Goal: Task Accomplishment & Management: Manage account settings

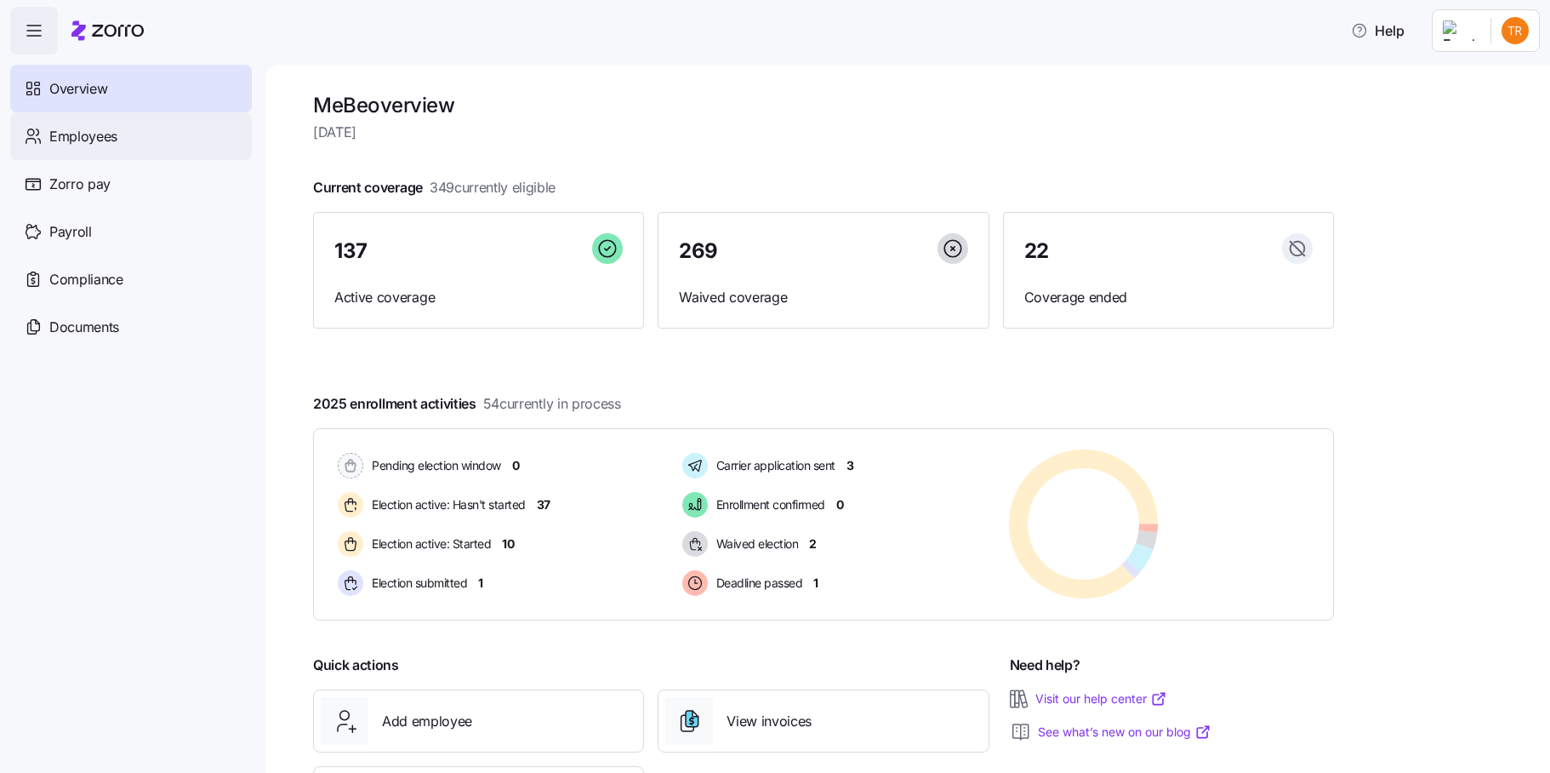
click at [106, 132] on span "Employees" at bounding box center [83, 136] width 68 height 21
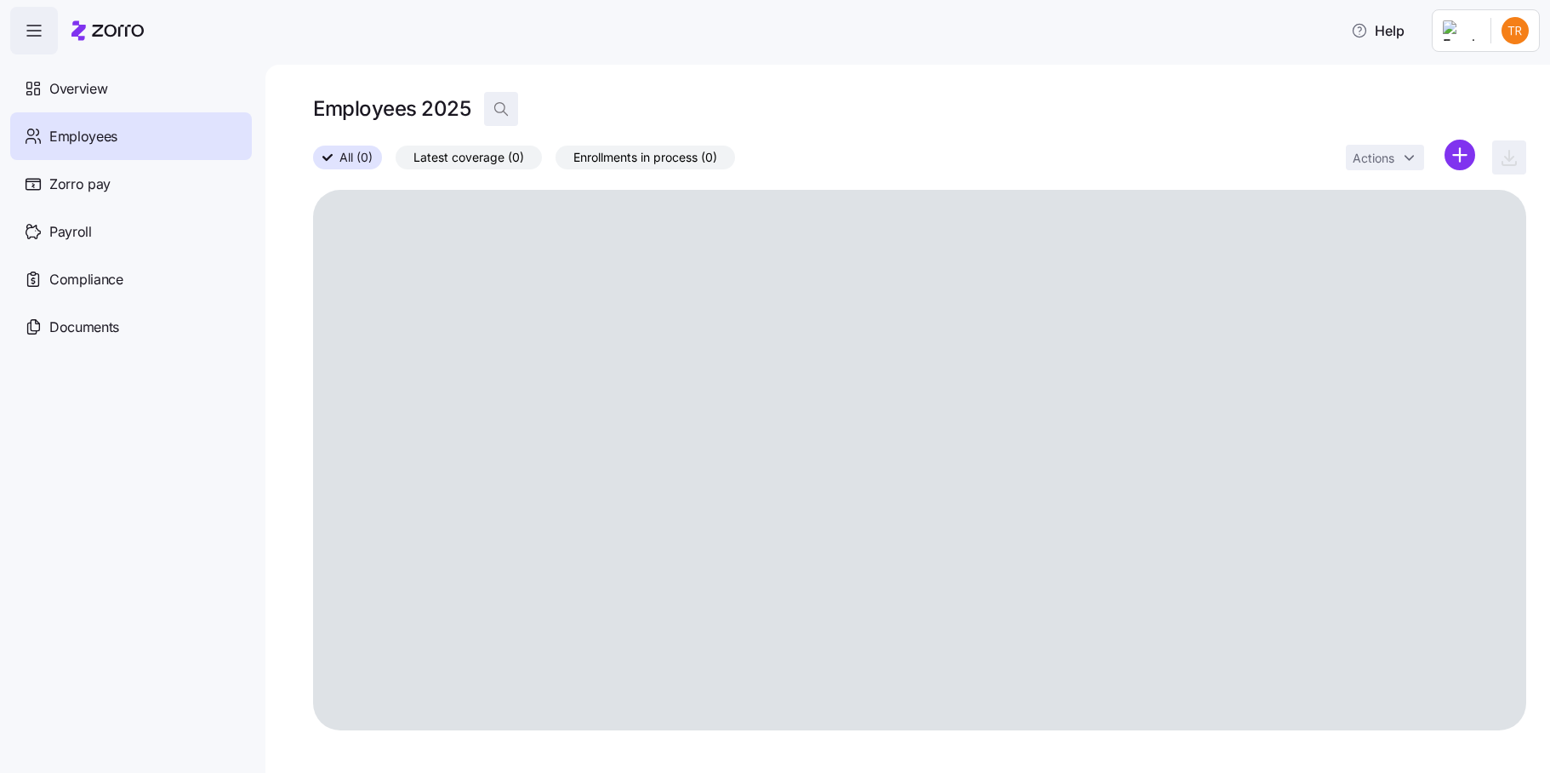
click at [495, 110] on icon "button" at bounding box center [501, 108] width 17 height 17
click at [565, 108] on input at bounding box center [654, 108] width 340 height 27
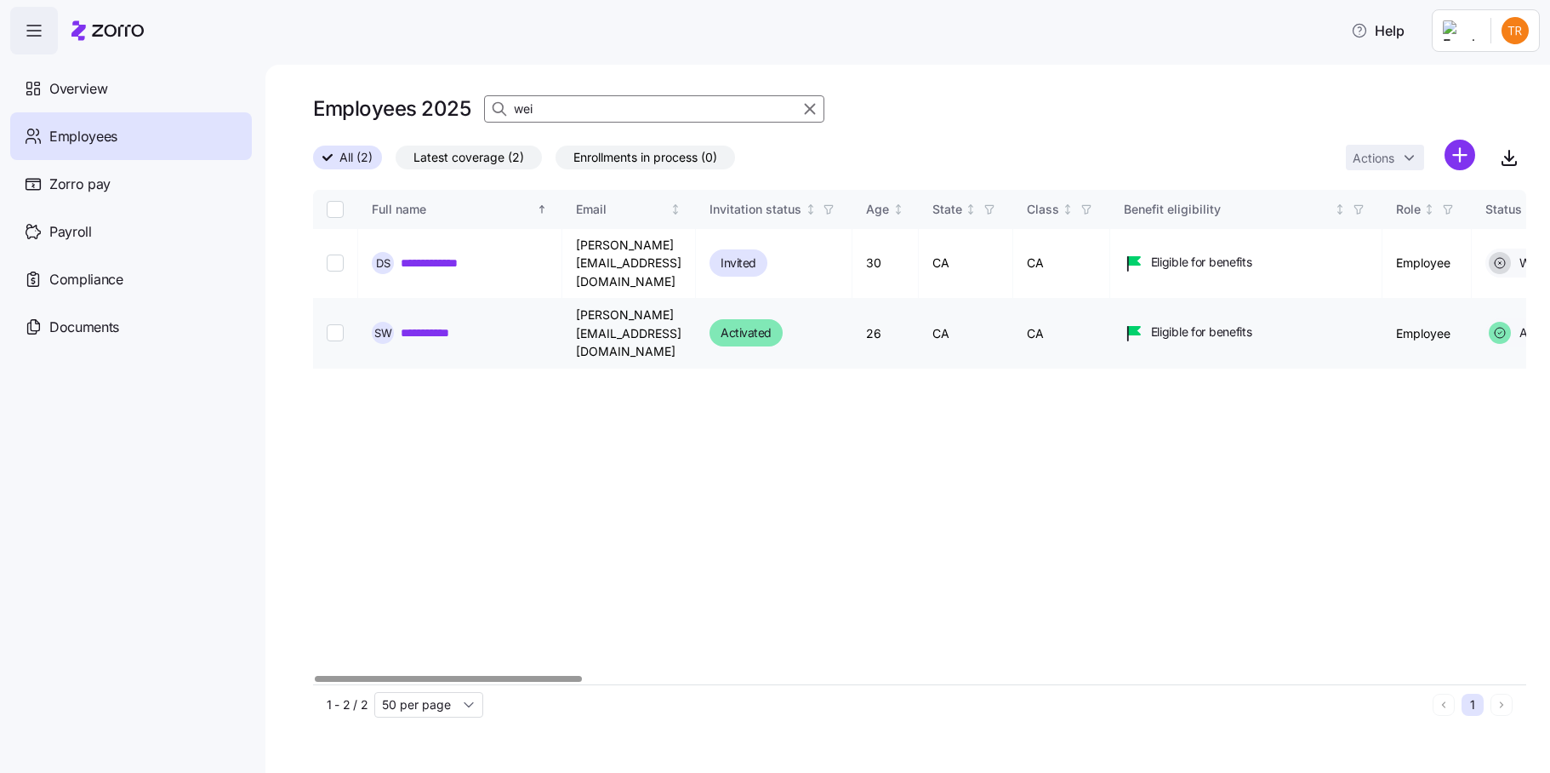
type input "wei"
click at [336, 324] on input "Select record 2" at bounding box center [335, 332] width 17 height 17
checkbox input "true"
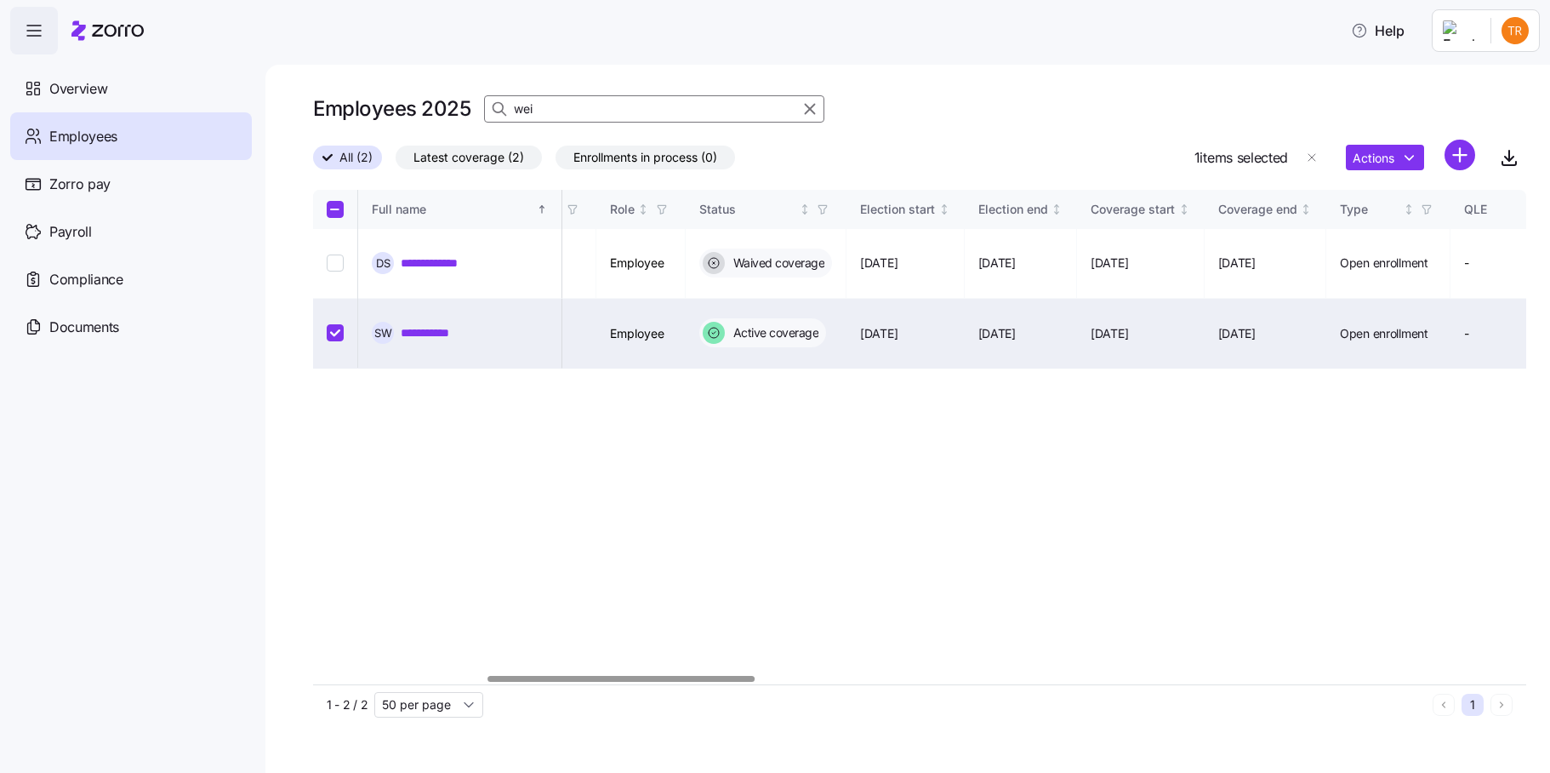
click at [693, 682] on div at bounding box center [621, 679] width 266 height 6
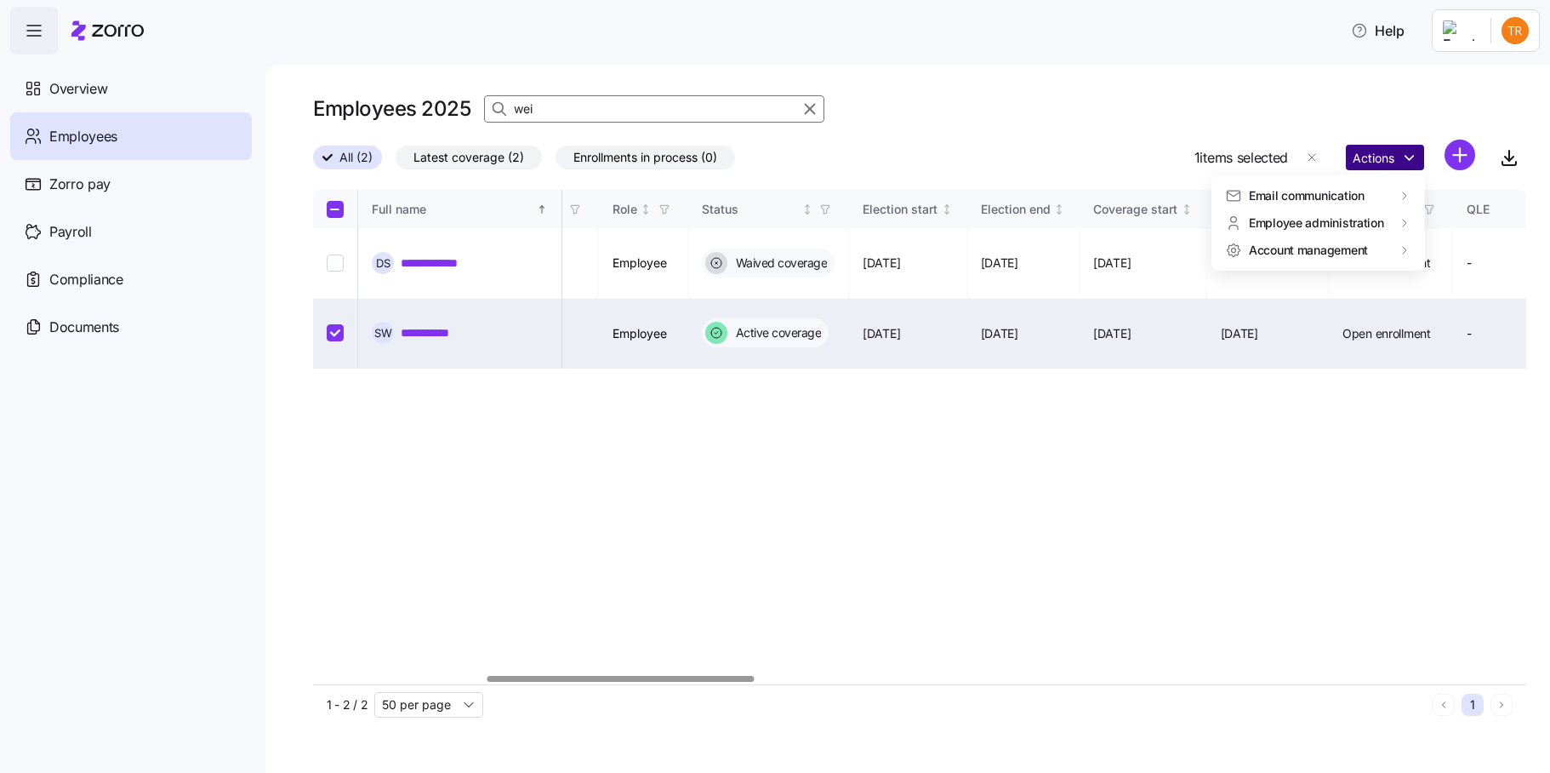
click at [1390, 157] on html "**********" at bounding box center [775, 381] width 1550 height 762
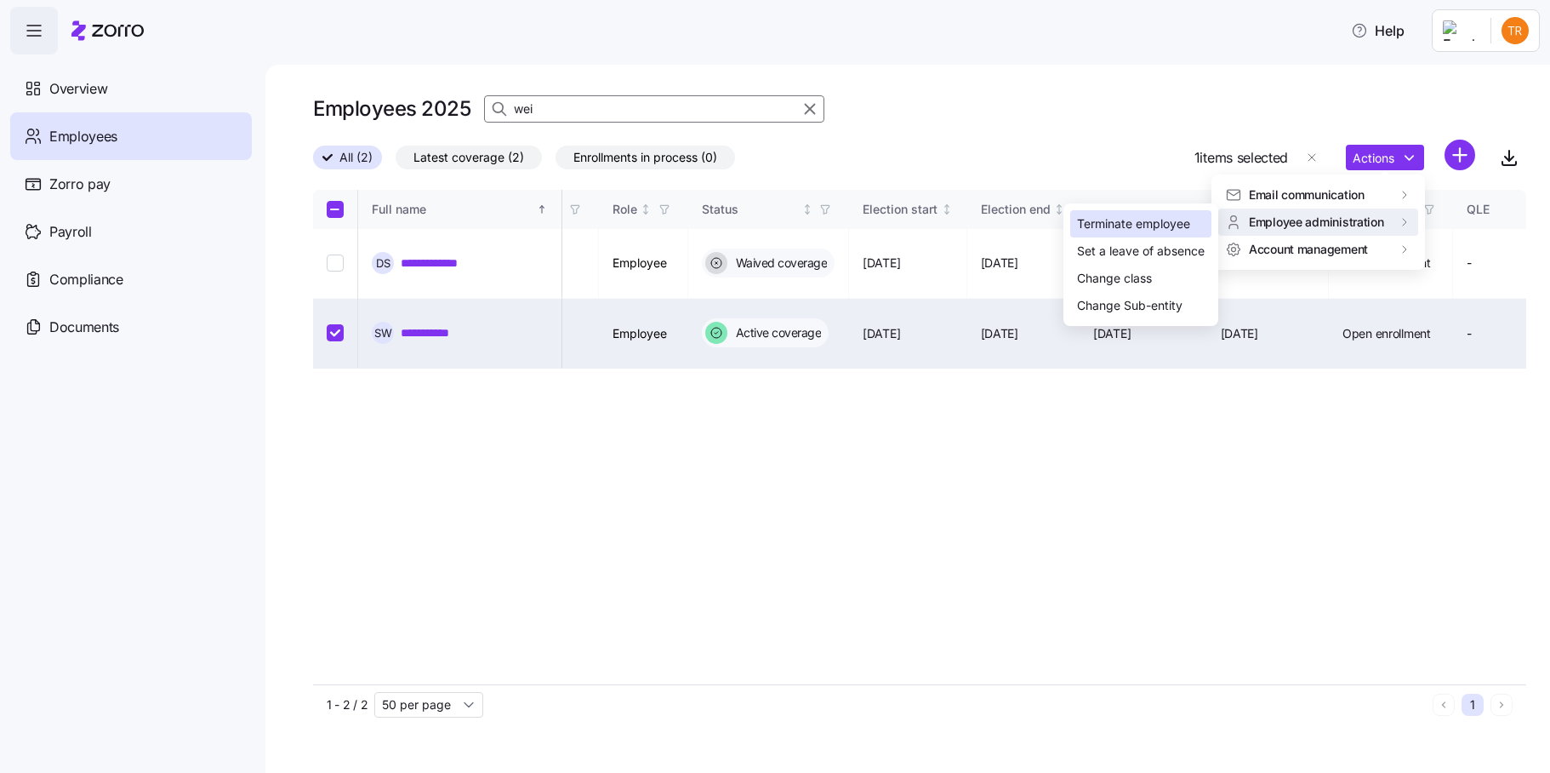
click at [1164, 225] on div "Terminate employee" at bounding box center [1133, 223] width 113 height 19
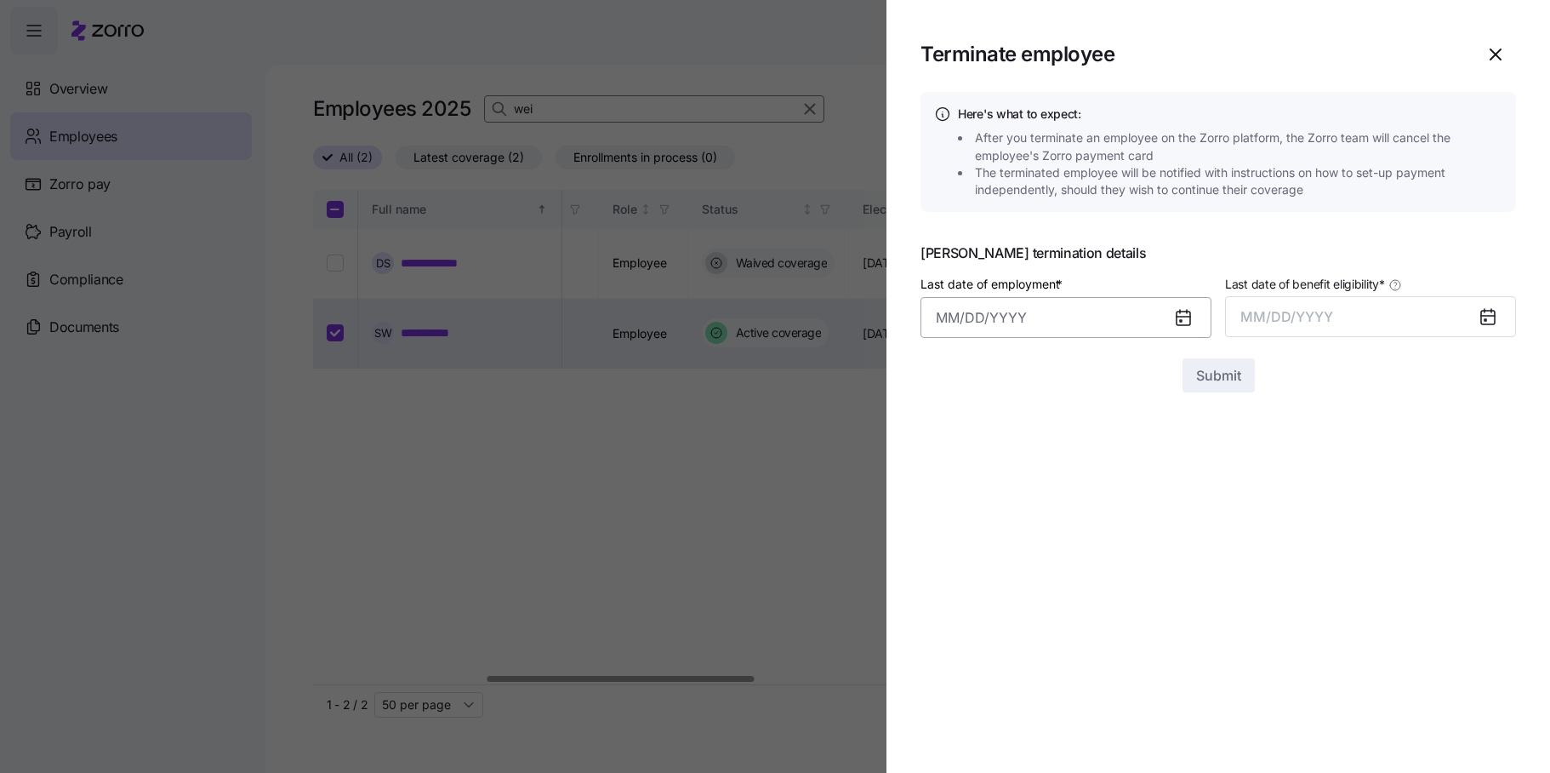
click at [978, 321] on input "Last date of employment *" at bounding box center [1066, 317] width 291 height 41
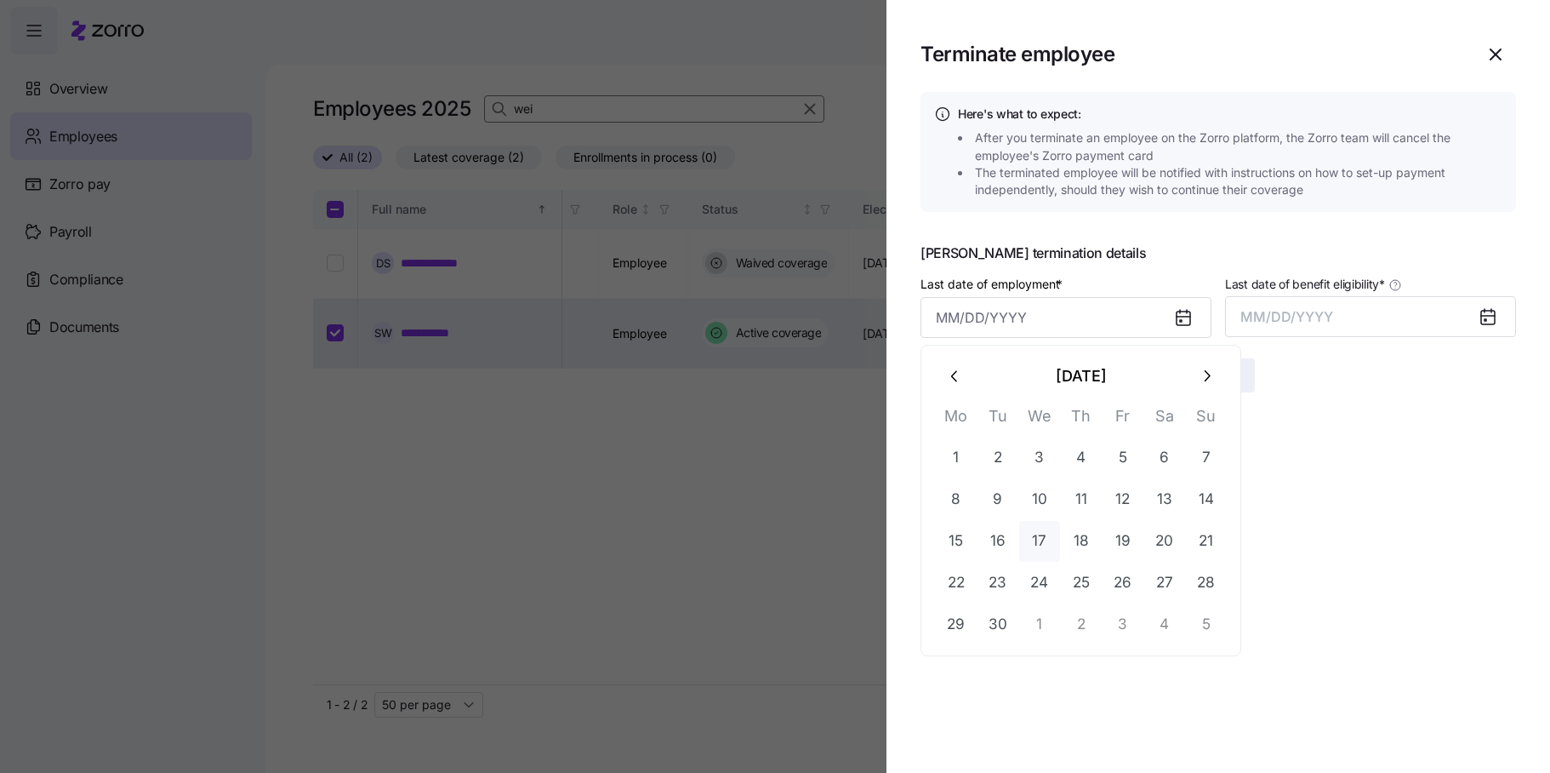
click at [1042, 545] on button "17" at bounding box center [1039, 541] width 41 height 41
type input "[DATE]"
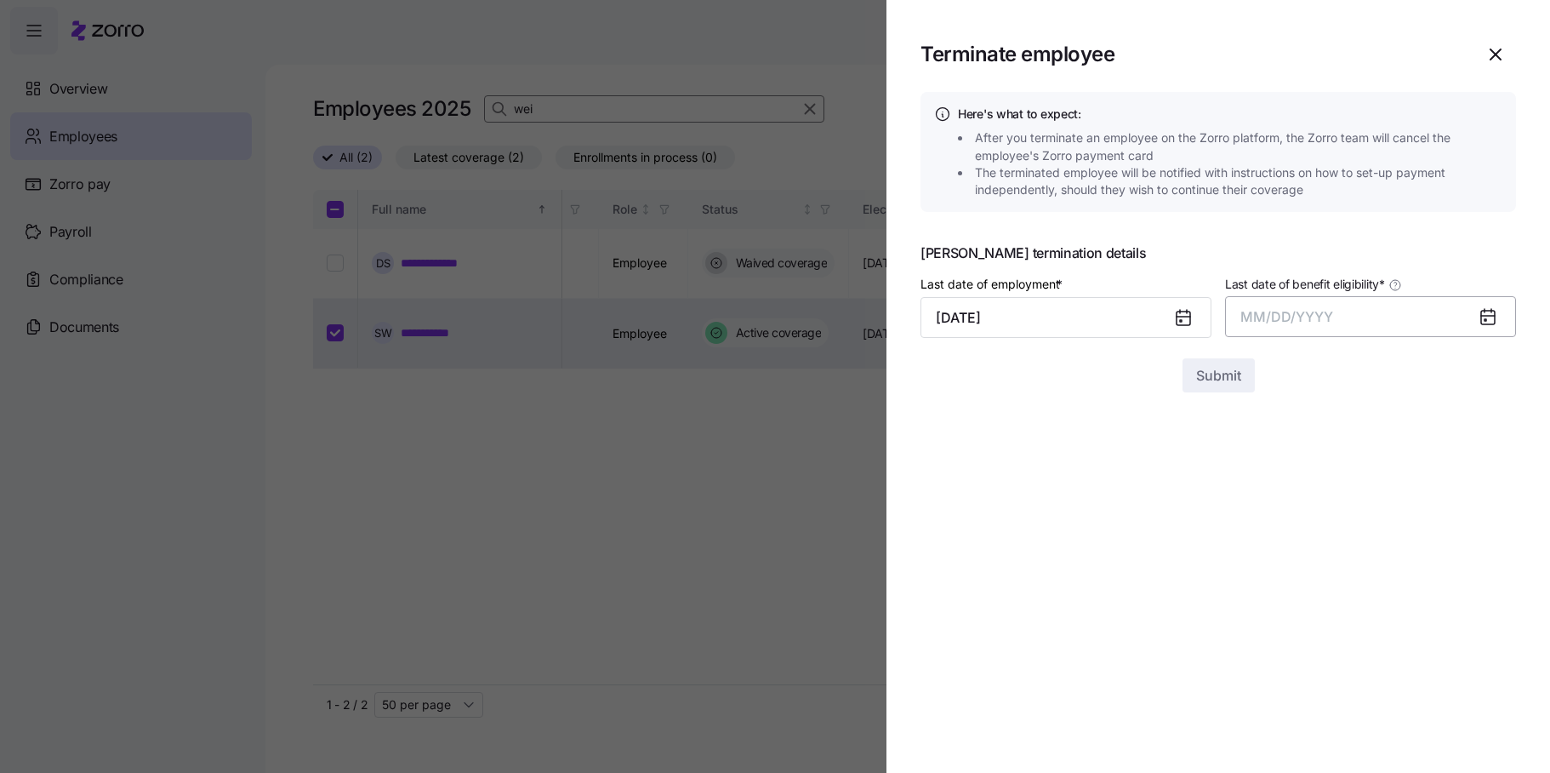
click at [1298, 301] on button "MM/DD/YYYY" at bounding box center [1370, 316] width 291 height 41
click at [1475, 505] on button "Sep" at bounding box center [1483, 507] width 97 height 41
click at [1214, 378] on span "Submit" at bounding box center [1218, 375] width 45 height 20
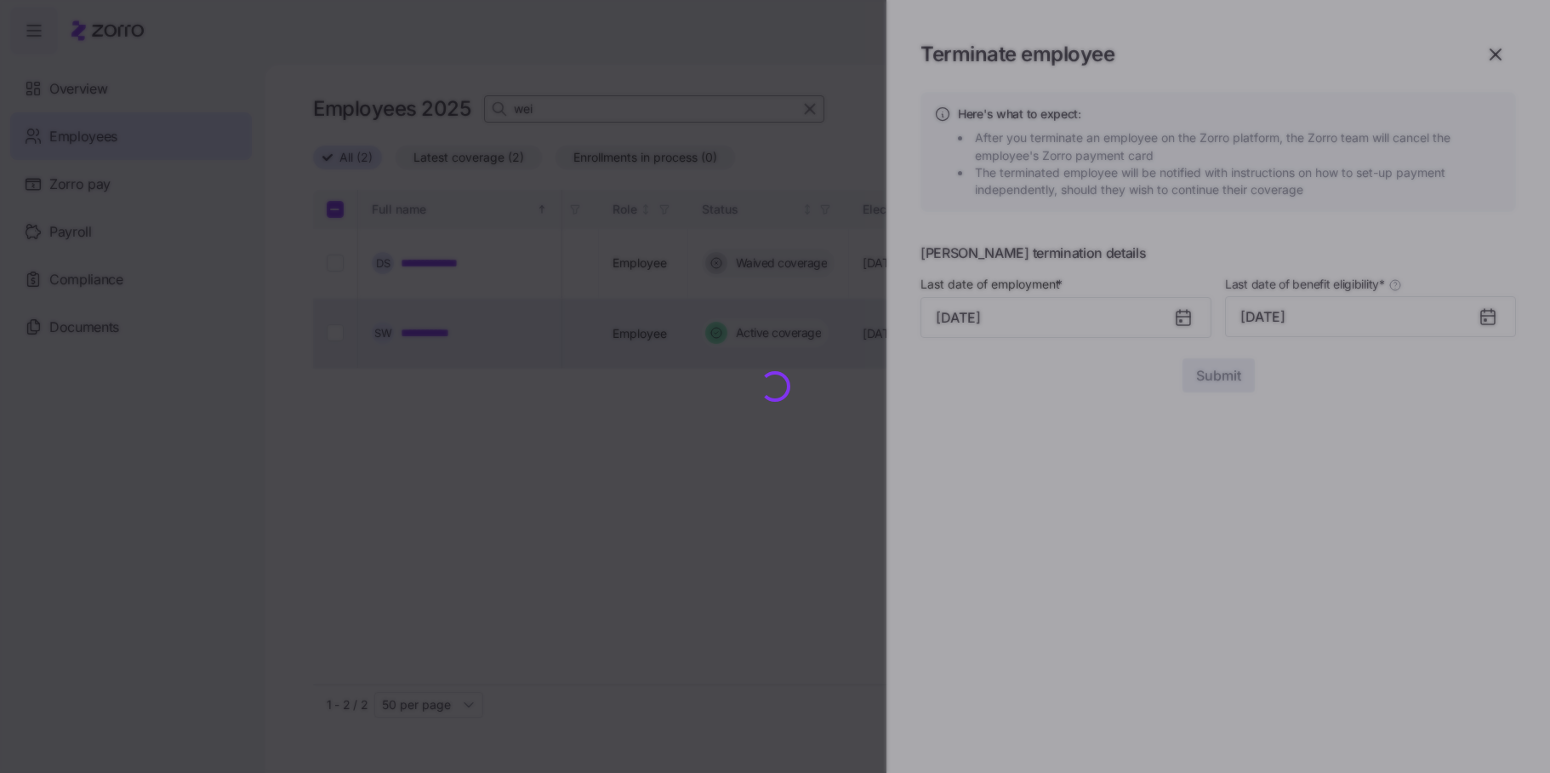
checkbox input "false"
